Goal: Information Seeking & Learning: Get advice/opinions

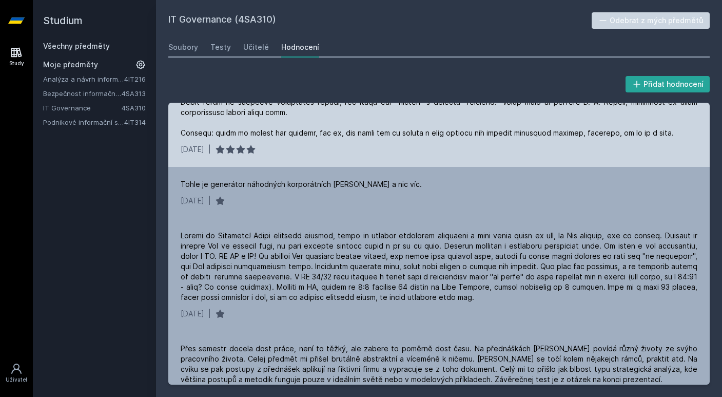
scroll to position [409, 0]
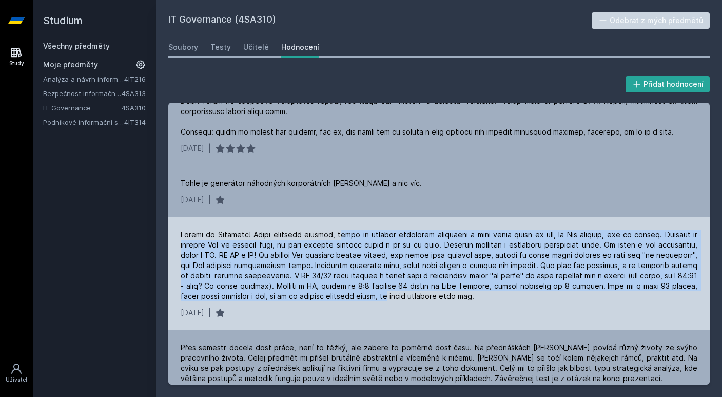
drag, startPoint x: 340, startPoint y: 232, endPoint x: 389, endPoint y: 293, distance: 78.2
click at [389, 293] on div at bounding box center [439, 265] width 517 height 72
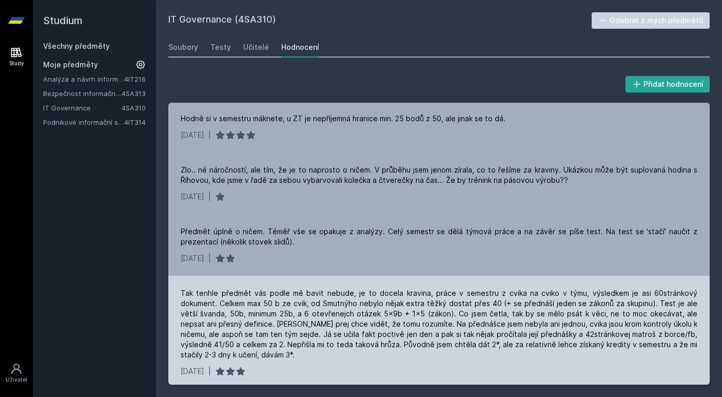
scroll to position [775, 0]
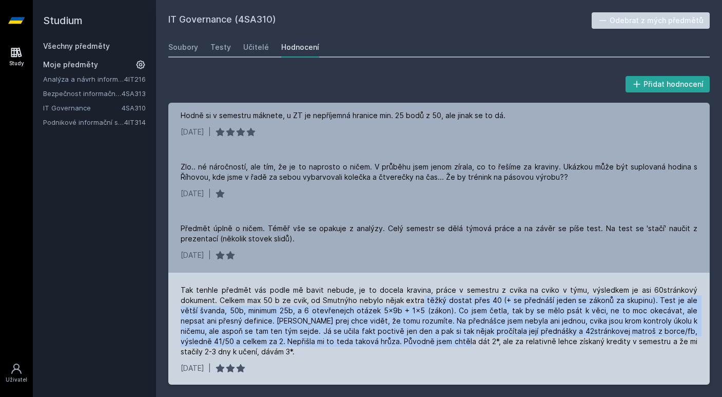
drag, startPoint x: 384, startPoint y: 302, endPoint x: 389, endPoint y: 344, distance: 42.3
click at [389, 344] on div "Tak tenhle předmět vás podle mě bavit nebude, je to docela kravina, práce v sem…" at bounding box center [439, 321] width 517 height 72
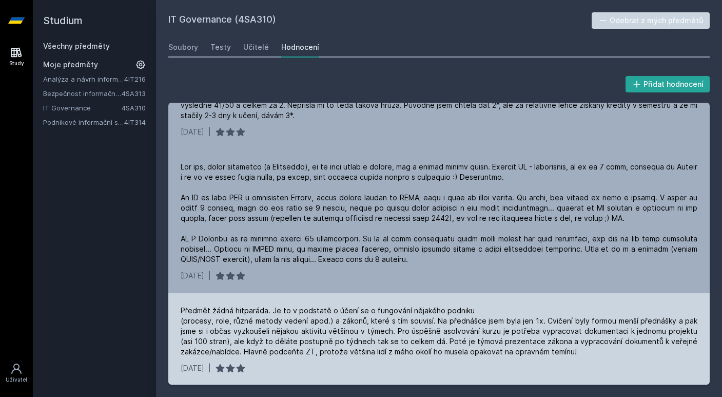
scroll to position [1013, 0]
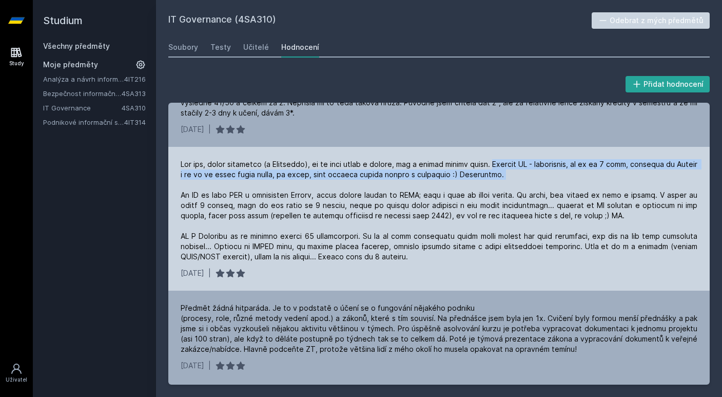
drag, startPoint x: 506, startPoint y: 155, endPoint x: 536, endPoint y: 169, distance: 33.7
click at [536, 170] on div at bounding box center [439, 210] width 517 height 103
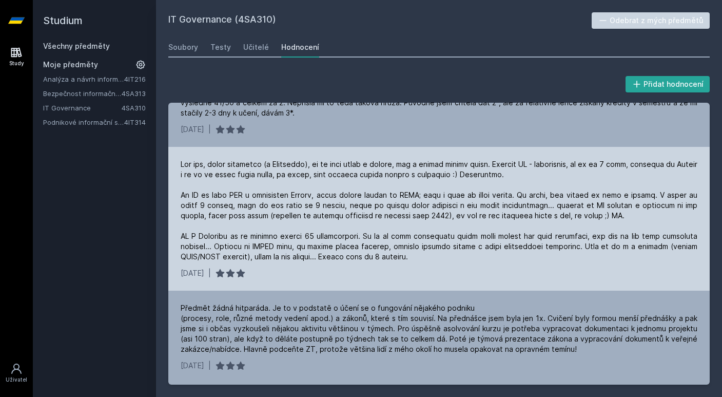
click at [499, 179] on div at bounding box center [439, 210] width 517 height 103
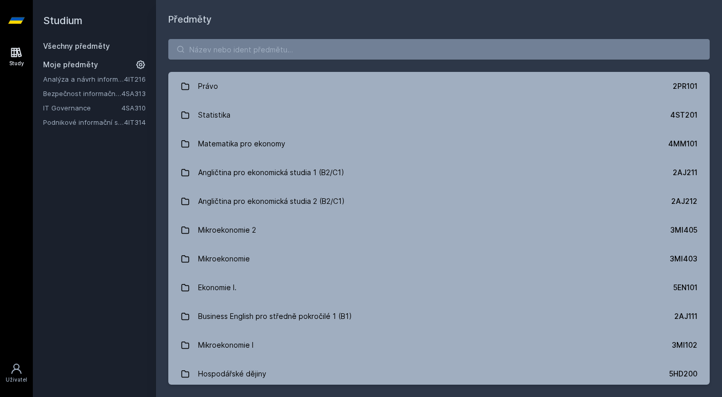
click at [73, 124] on link "Podnikové informační systémy" at bounding box center [83, 122] width 81 height 10
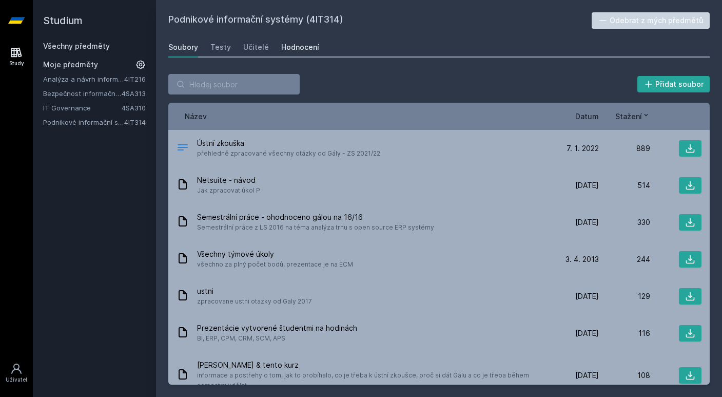
click at [300, 47] on div "Hodnocení" at bounding box center [300, 47] width 38 height 10
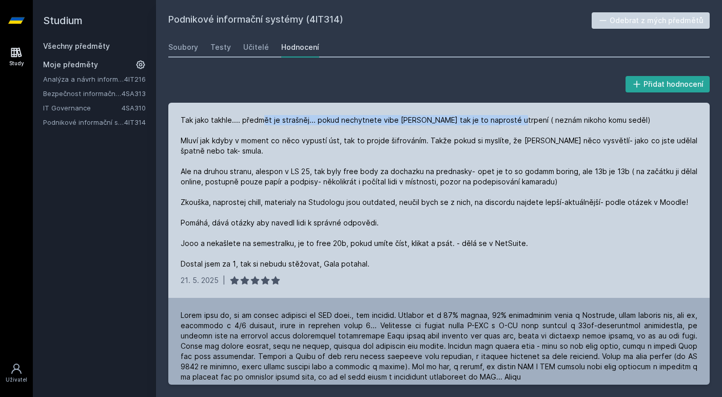
drag, startPoint x: 260, startPoint y: 120, endPoint x: 505, endPoint y: 124, distance: 244.9
click at [505, 124] on div "Tak jako takhle.... předmět je strašněj... pokud nechytnete vibe [PERSON_NAME] …" at bounding box center [439, 192] width 517 height 154
click at [518, 119] on div "Tak jako takhle.... předmět je strašněj... pokud nechytnete vibe Galy tak je to…" at bounding box center [439, 192] width 517 height 154
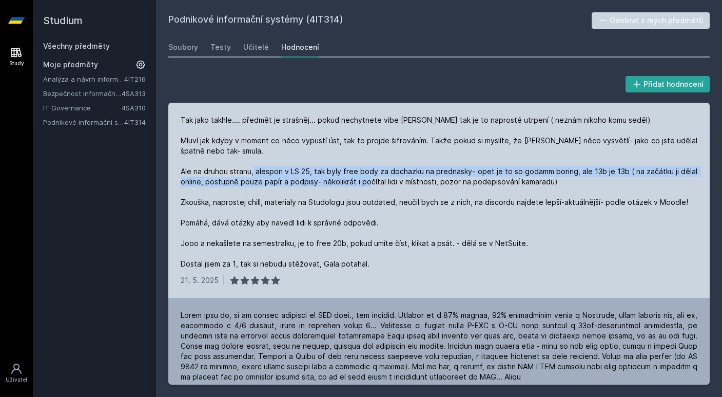
drag, startPoint x: 318, startPoint y: 173, endPoint x: 423, endPoint y: 177, distance: 104.8
click at [423, 177] on div "Tak jako takhle.... předmět je strašněj... pokud nechytnete vibe Galy tak je to…" at bounding box center [439, 192] width 517 height 154
click at [423, 178] on div "Tak jako takhle.... předmět je strašněj... pokud nechytnete vibe Galy tak je to…" at bounding box center [439, 192] width 517 height 154
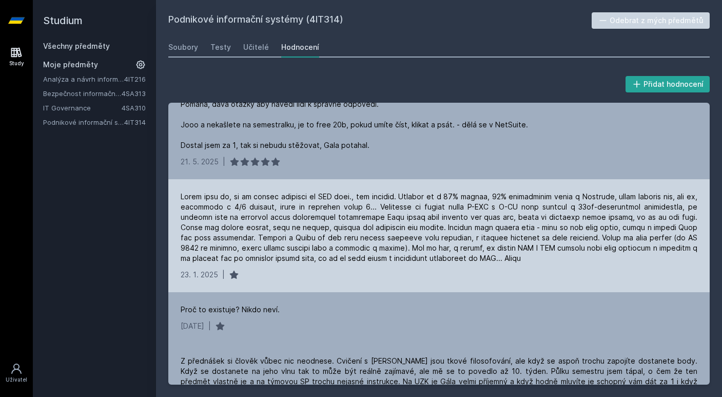
scroll to position [120, 0]
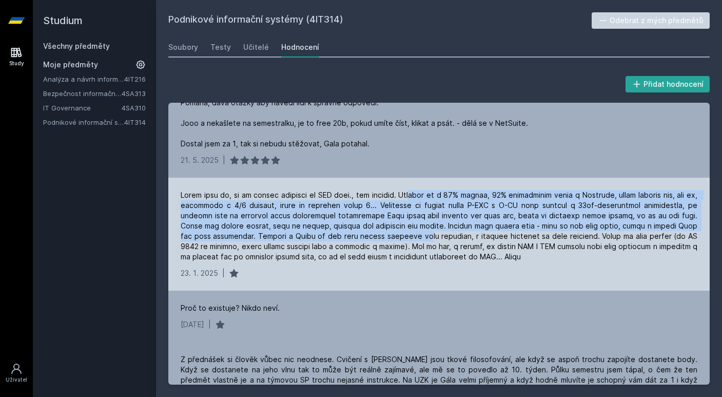
drag, startPoint x: 411, startPoint y: 196, endPoint x: 391, endPoint y: 237, distance: 45.7
click at [391, 237] on div at bounding box center [439, 226] width 517 height 72
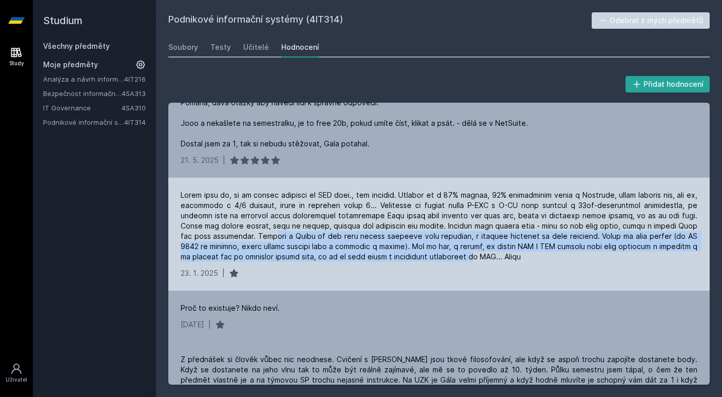
drag, startPoint x: 239, startPoint y: 236, endPoint x: 424, endPoint y: 251, distance: 184.9
click at [424, 251] on div at bounding box center [439, 226] width 517 height 72
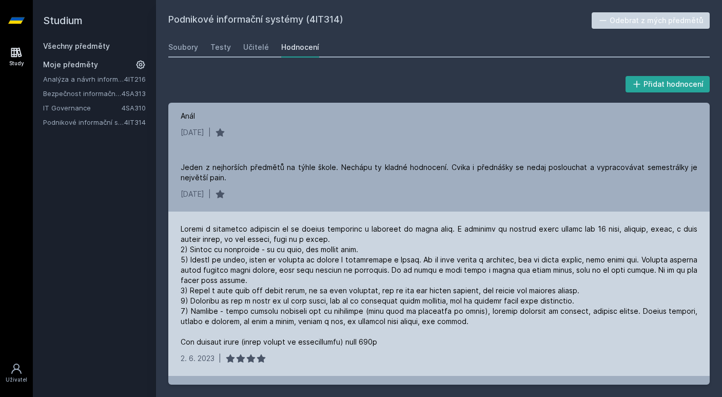
scroll to position [636, 0]
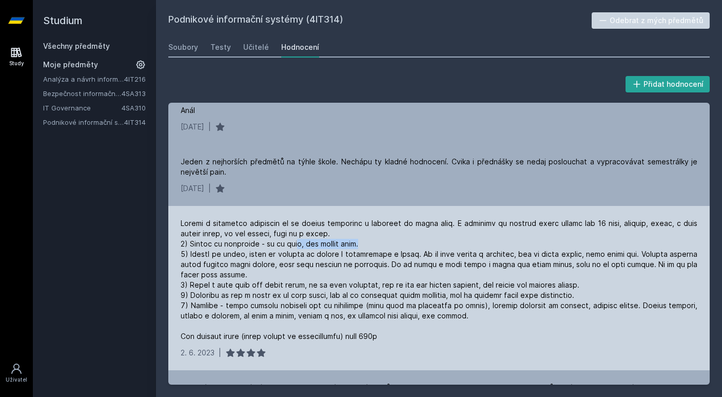
drag, startPoint x: 296, startPoint y: 245, endPoint x: 371, endPoint y: 245, distance: 75.5
click at [371, 245] on div at bounding box center [439, 279] width 517 height 123
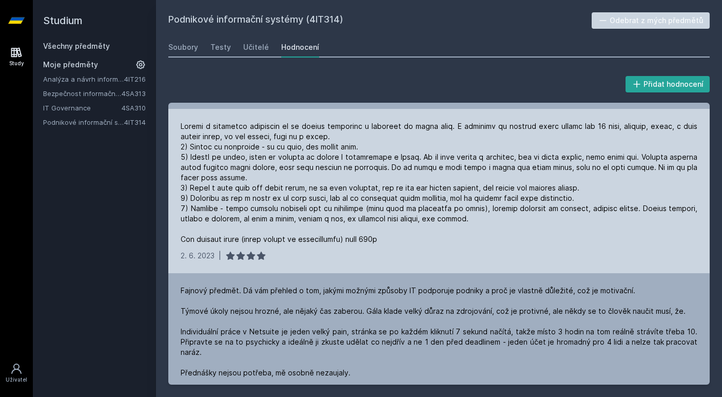
scroll to position [742, 0]
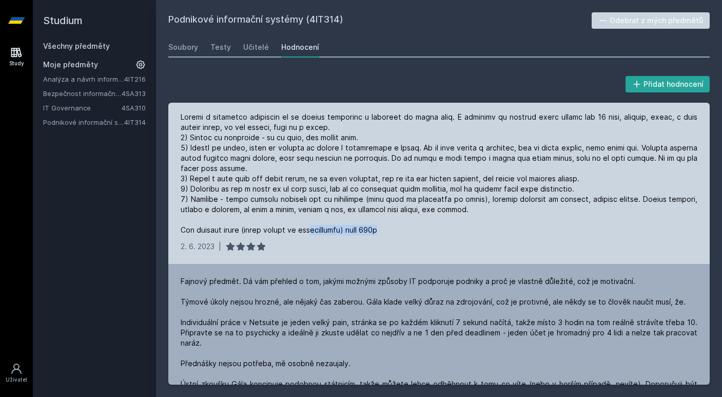
drag, startPoint x: 305, startPoint y: 227, endPoint x: 393, endPoint y: 226, distance: 87.3
click at [393, 226] on div at bounding box center [439, 173] width 517 height 123
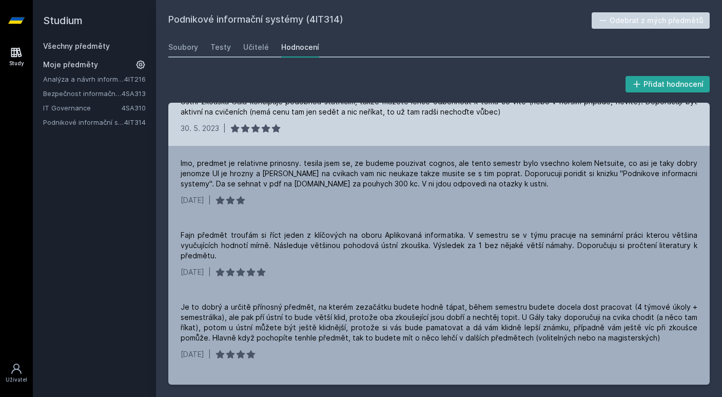
scroll to position [1026, 0]
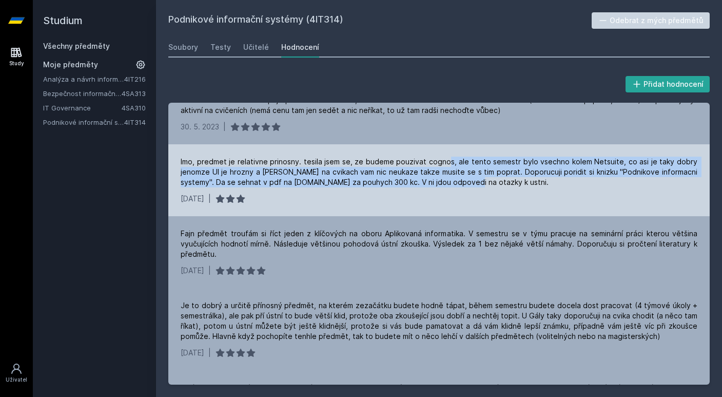
drag, startPoint x: 451, startPoint y: 161, endPoint x: 451, endPoint y: 183, distance: 21.6
click at [451, 183] on div "Imo, predmet je relativne prinosny. tesila jsem se, ze budeme pouzivat cognos, …" at bounding box center [439, 172] width 517 height 31
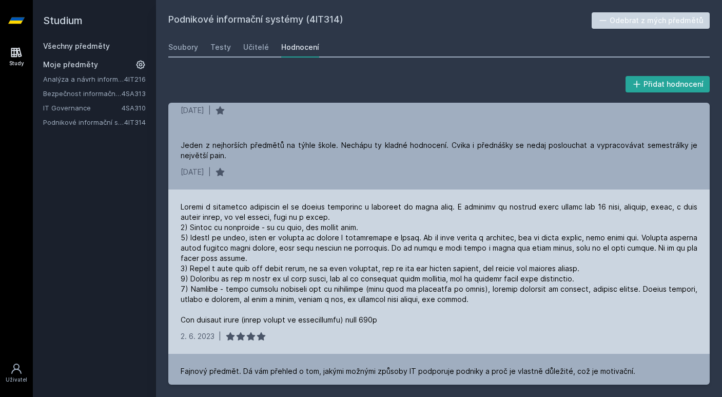
scroll to position [653, 0]
